Goal: Information Seeking & Learning: Learn about a topic

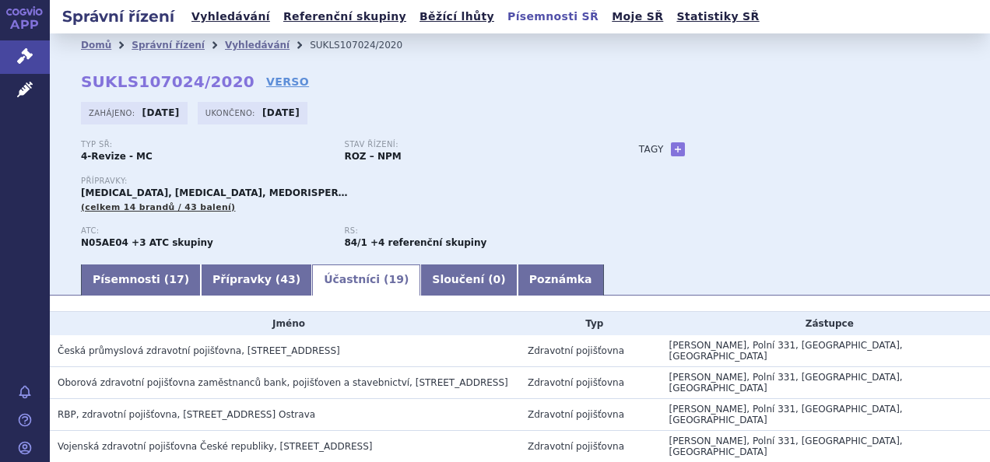
click at [503, 19] on link "Písemnosti SŘ" at bounding box center [553, 16] width 100 height 21
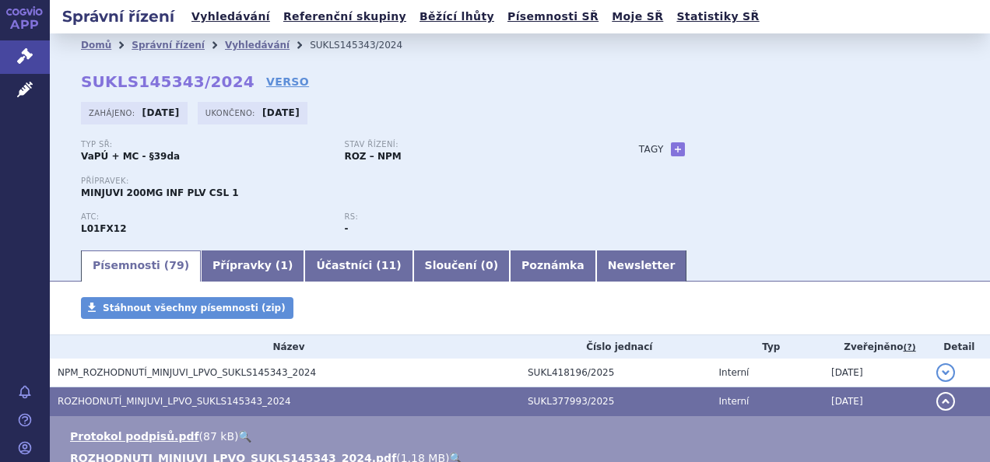
scroll to position [78, 0]
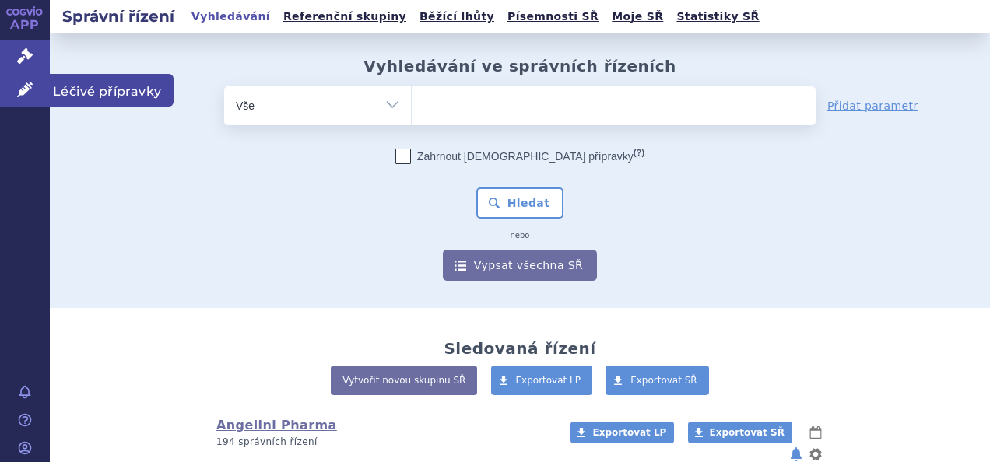
click at [19, 85] on icon at bounding box center [25, 90] width 16 height 16
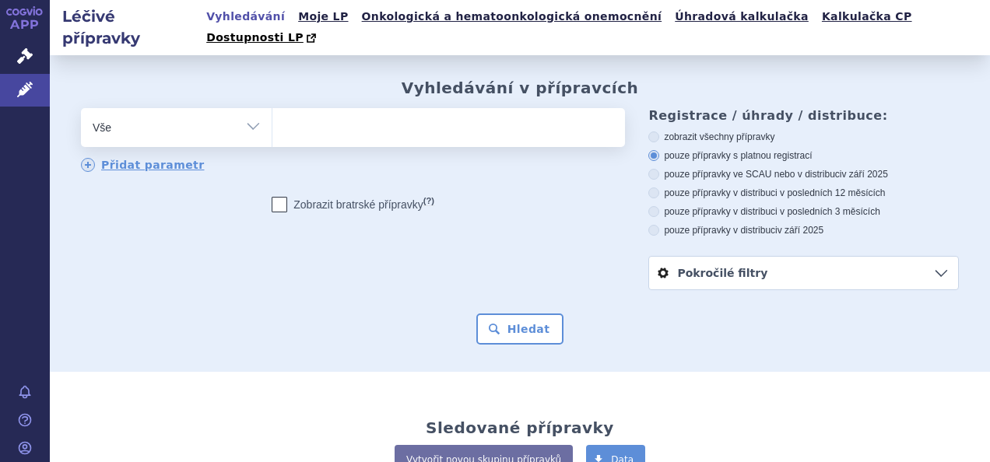
click at [314, 111] on ul at bounding box center [446, 124] width 349 height 33
click at [272, 111] on select at bounding box center [272, 126] width 1 height 39
type input "la"
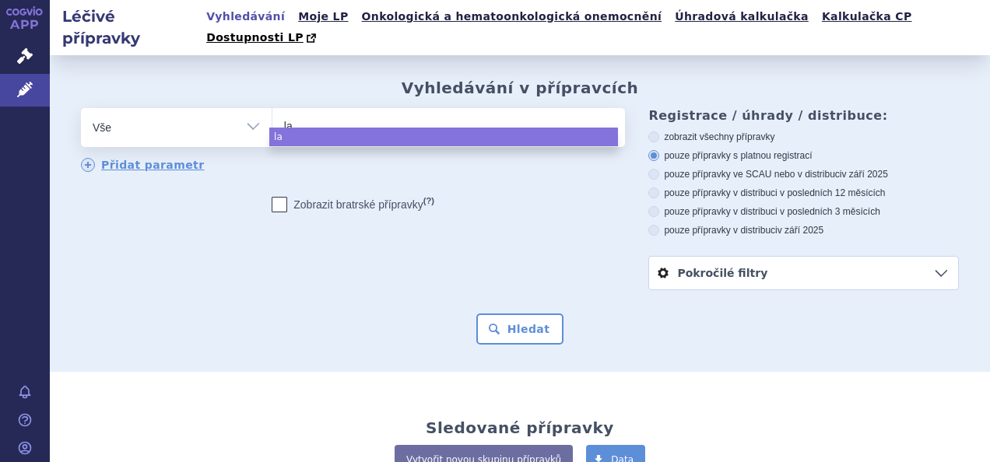
type input "lat"
type input "latu"
type input "[MEDICAL_DATA]"
select select "latuda"
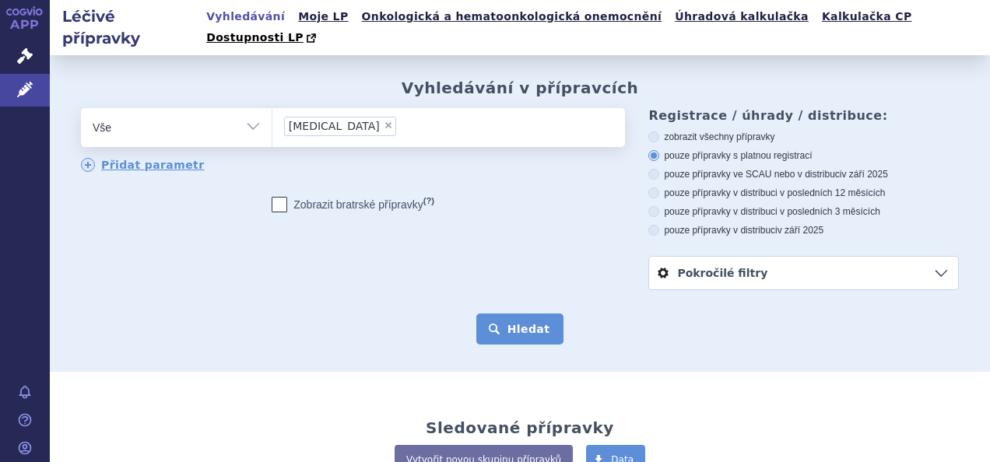
click at [528, 314] on button "Hledat" at bounding box center [520, 329] width 88 height 31
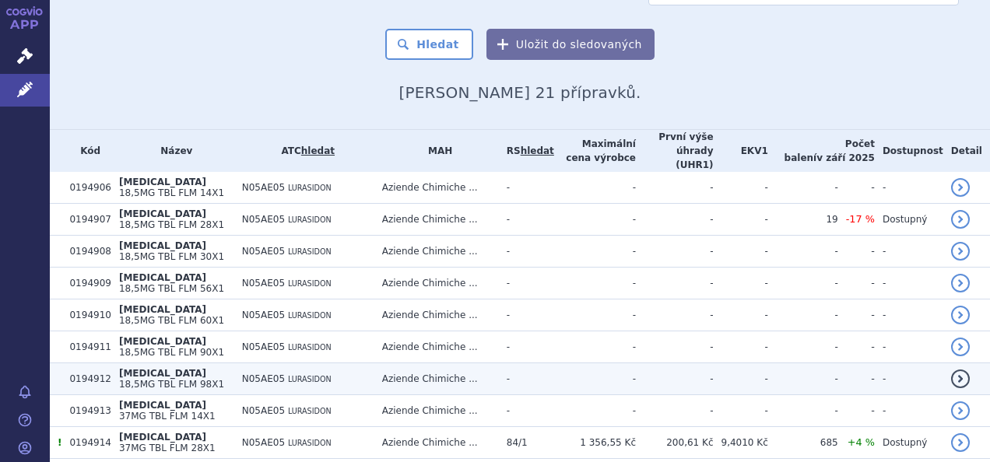
scroll to position [220, 0]
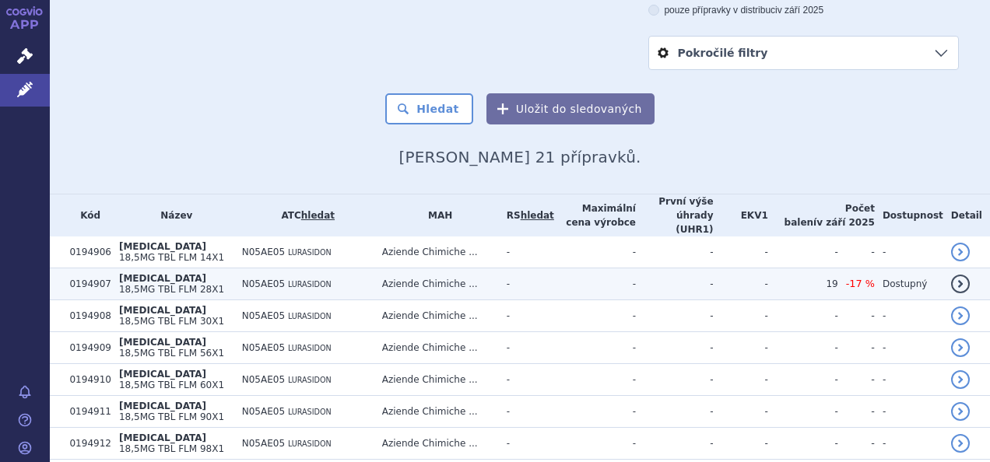
click at [865, 278] on span "-17 %" at bounding box center [860, 284] width 29 height 12
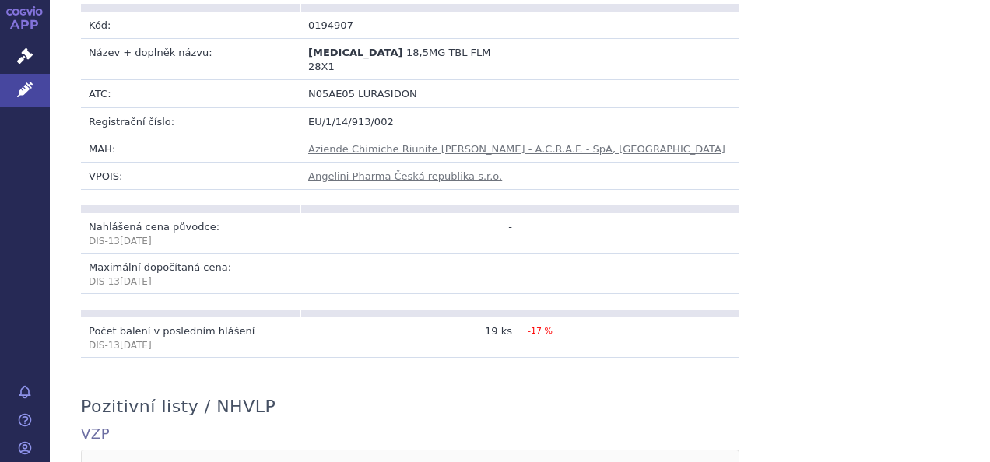
scroll to position [156, 0]
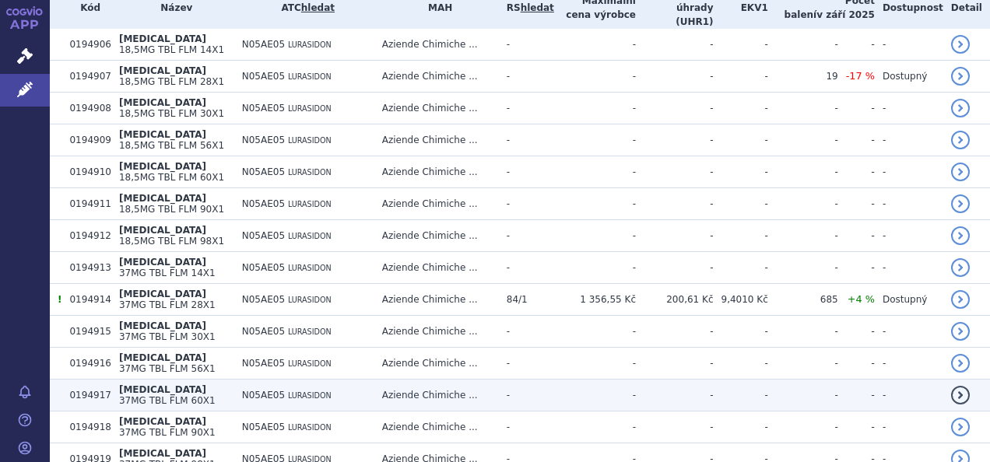
scroll to position [545, 0]
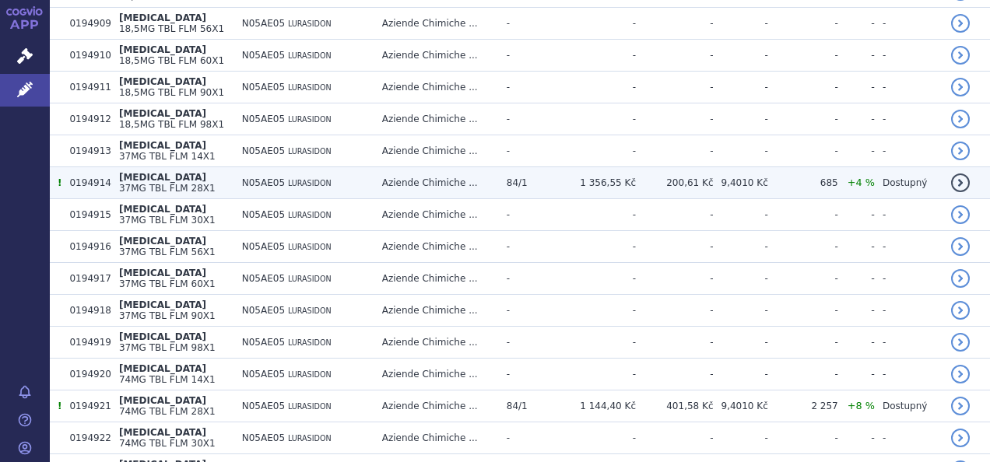
click at [61, 167] on td "0194914" at bounding box center [85, 183] width 49 height 32
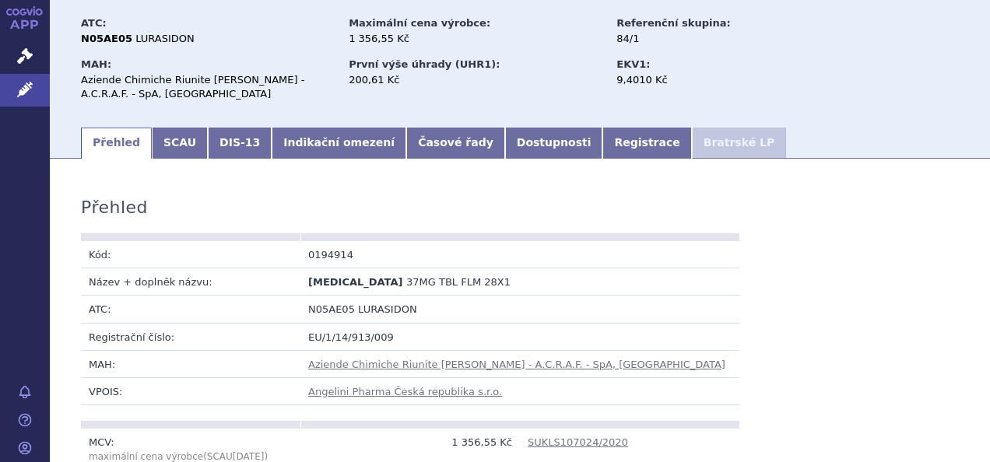
scroll to position [311, 0]
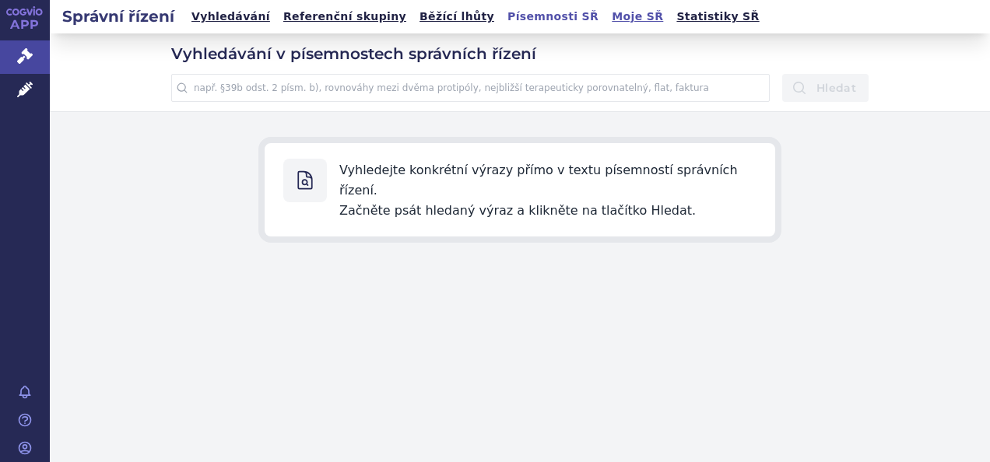
click at [607, 9] on link "Moje SŘ" at bounding box center [637, 16] width 61 height 21
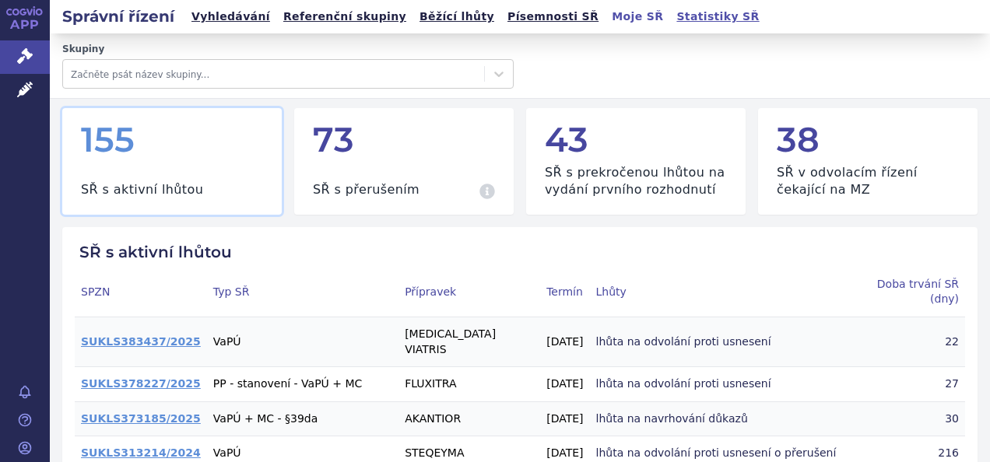
click at [672, 15] on link "Statistiky SŘ" at bounding box center [718, 16] width 92 height 21
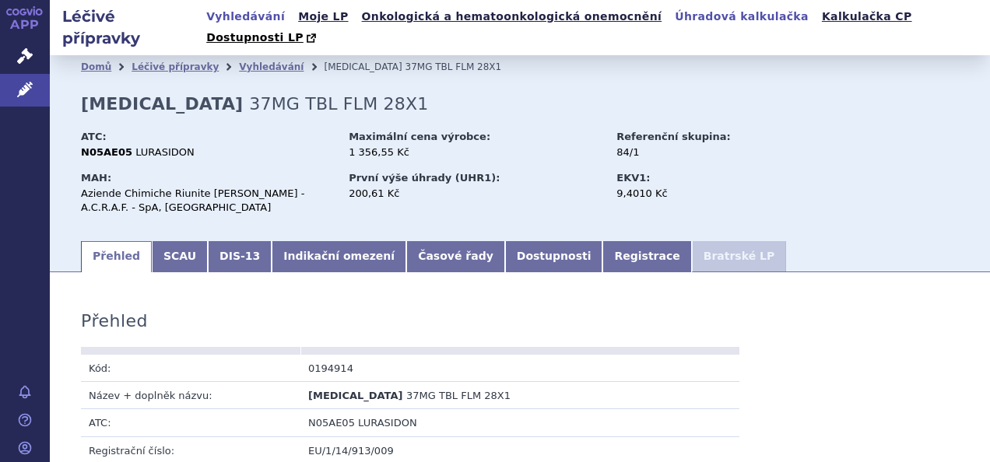
click at [670, 11] on link "Úhradová kalkulačka" at bounding box center [741, 16] width 143 height 21
